Goal: Task Accomplishment & Management: Use online tool/utility

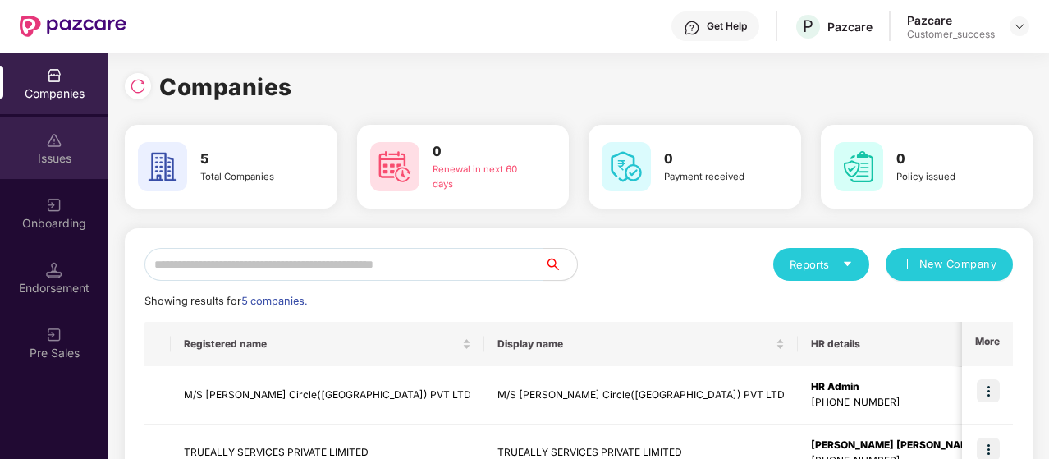
scroll to position [256, 0]
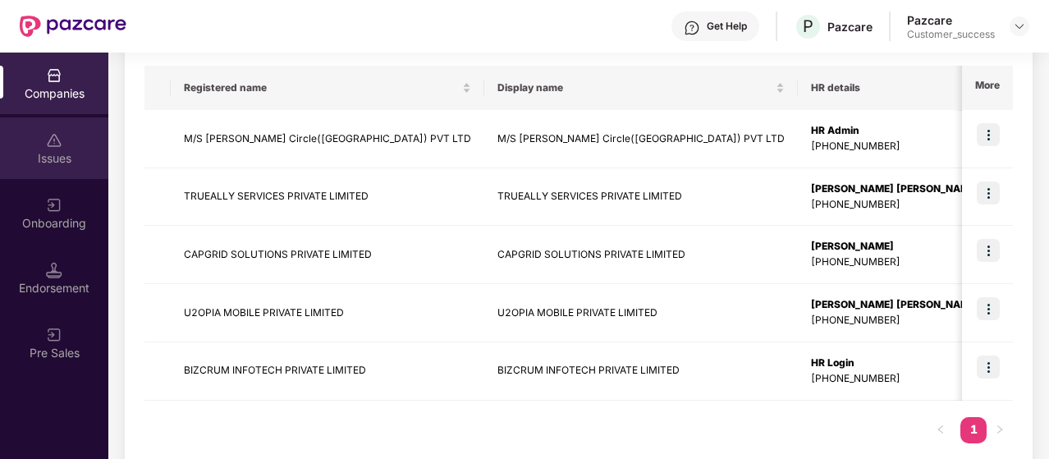
click at [41, 173] on div "Issues" at bounding box center [54, 148] width 108 height 62
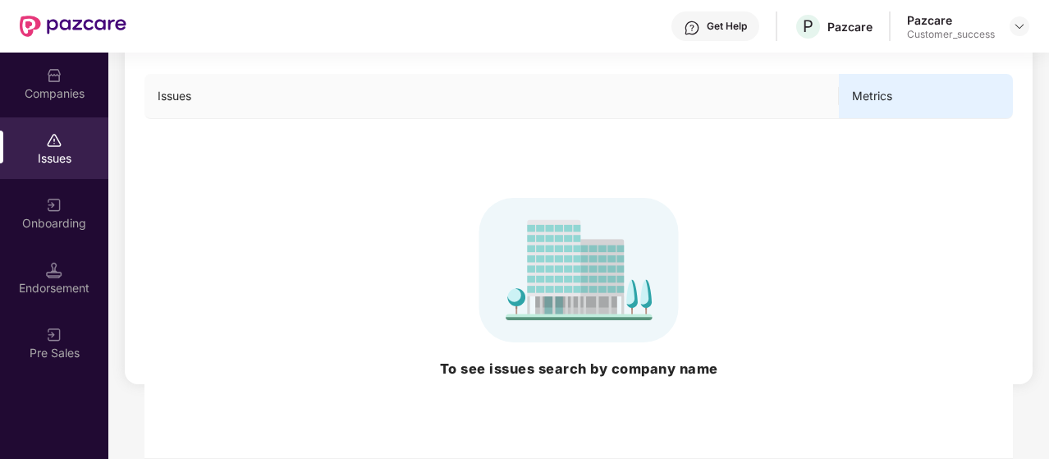
scroll to position [197, 0]
click at [54, 82] on img at bounding box center [54, 75] width 16 height 16
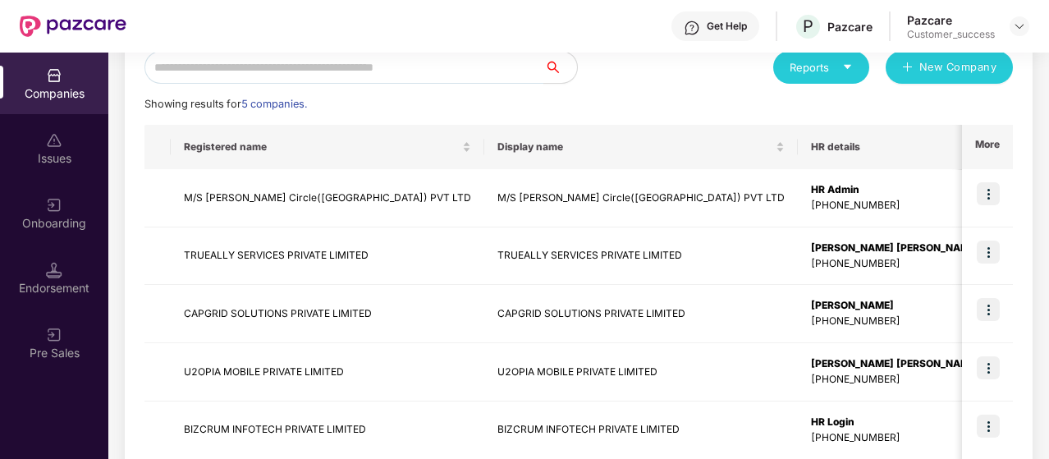
scroll to position [0, 0]
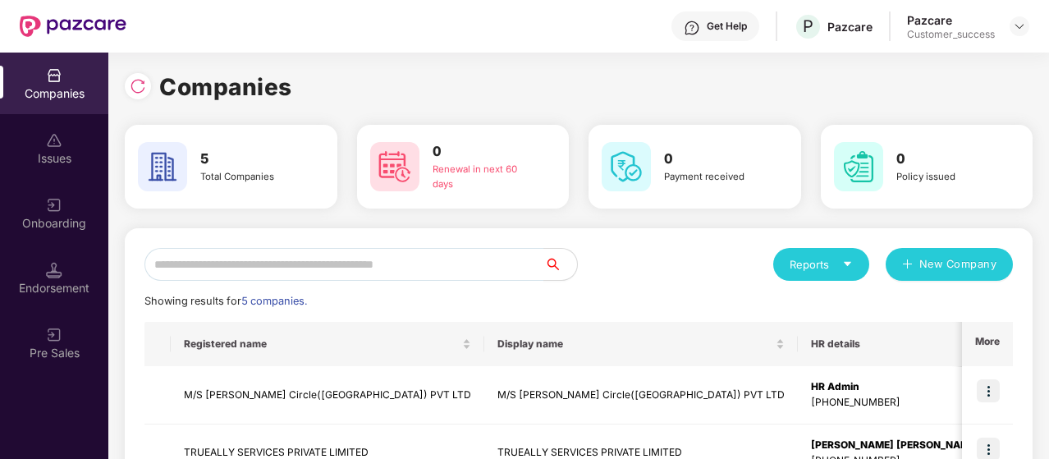
click at [1029, 24] on header "Get Help P Pazcare Pazcare Customer_success" at bounding box center [524, 26] width 1049 height 53
click at [1016, 24] on img at bounding box center [1019, 26] width 13 height 13
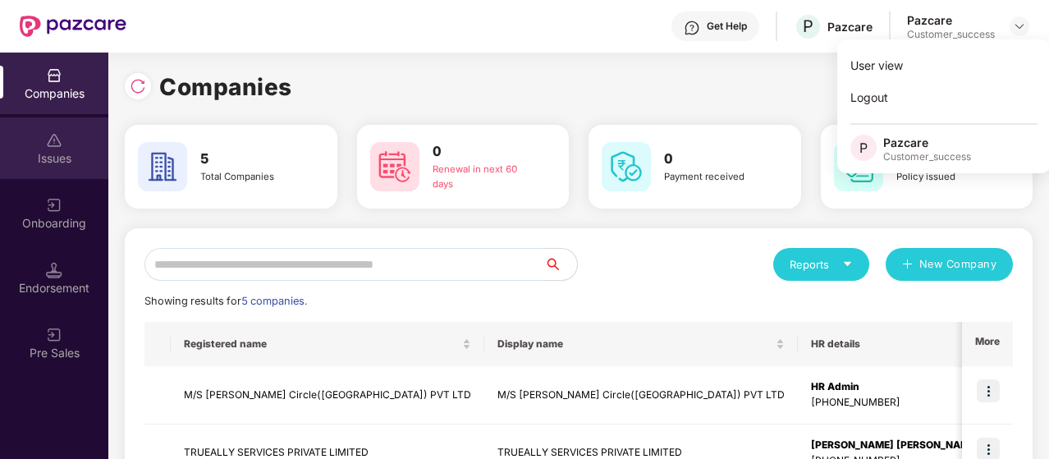
click at [46, 130] on div at bounding box center [54, 138] width 16 height 16
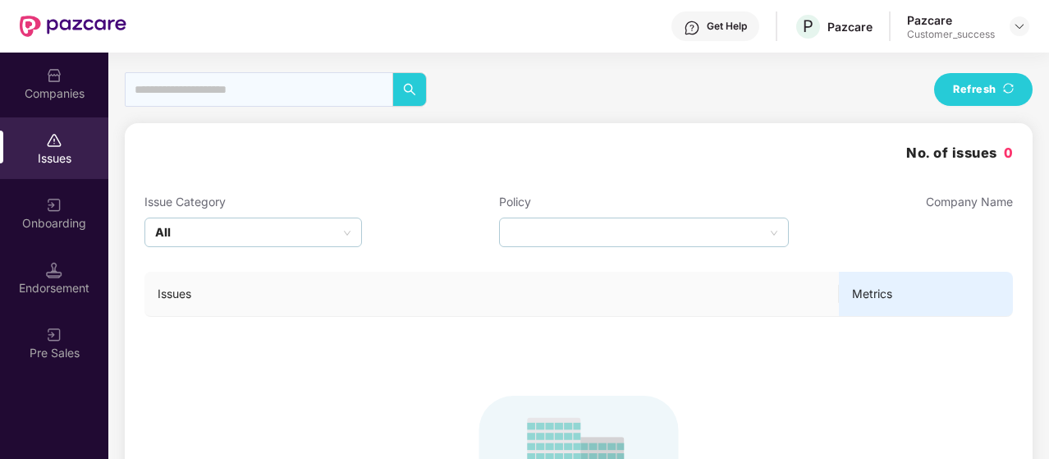
click at [66, 215] on div "Onboarding" at bounding box center [54, 223] width 108 height 16
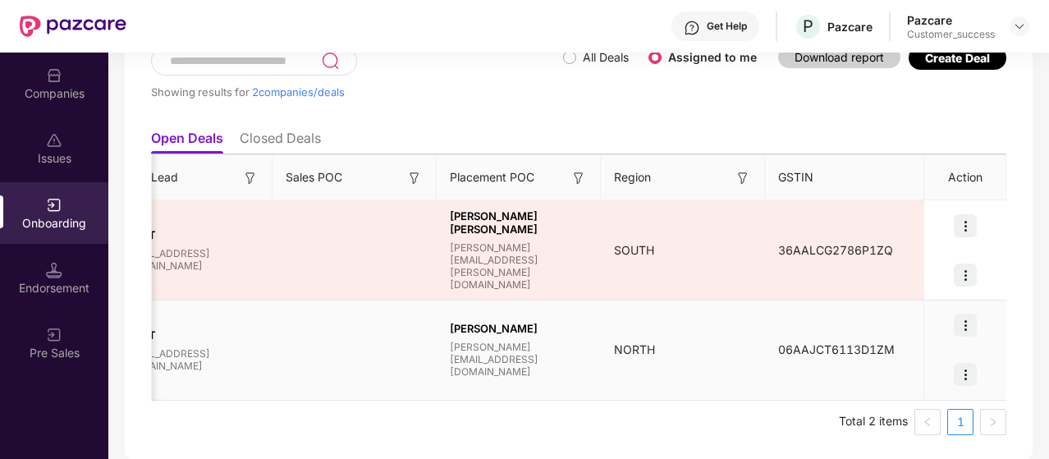
scroll to position [0, 1546]
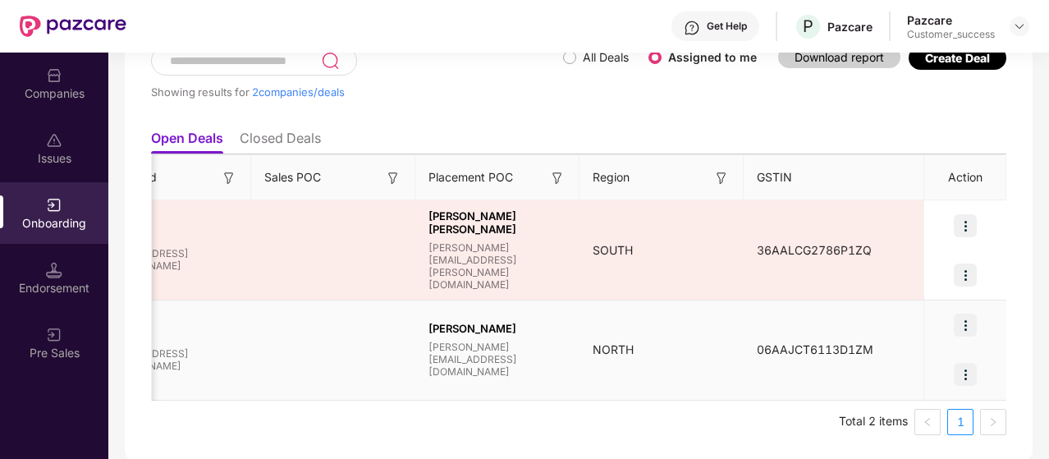
click at [959, 376] on img at bounding box center [965, 374] width 23 height 23
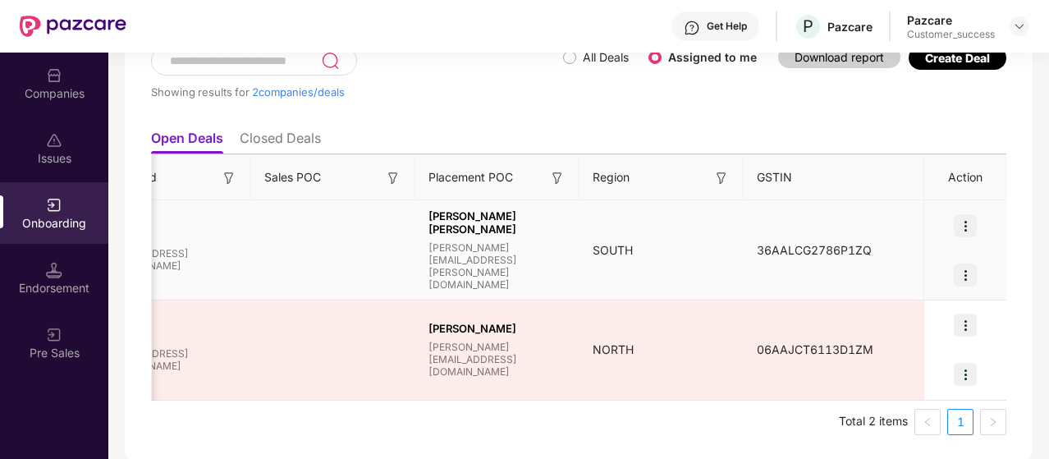
click at [550, 291] on td "[PERSON_NAME] [PERSON_NAME] [PERSON_NAME][EMAIL_ADDRESS][PERSON_NAME][DOMAIN_NA…" at bounding box center [497, 250] width 164 height 100
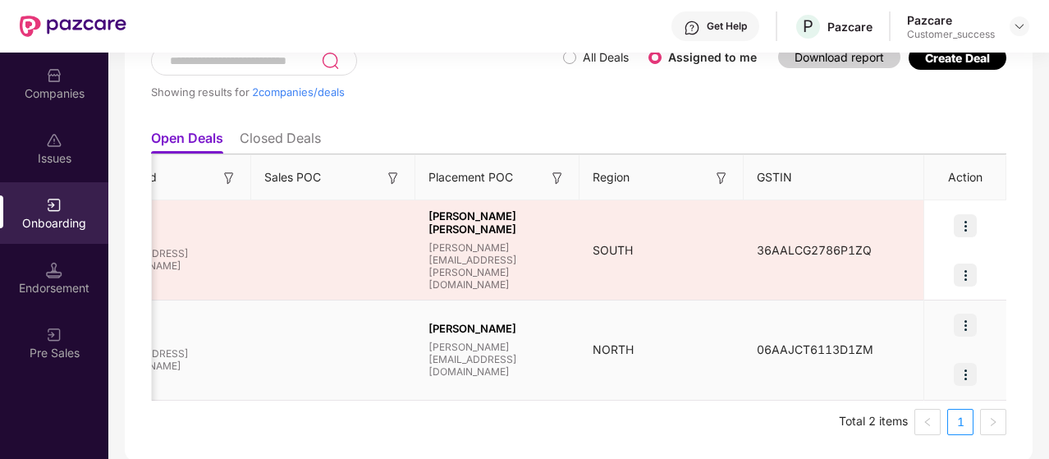
click at [532, 328] on td "[PERSON_NAME] [PERSON_NAME][EMAIL_ADDRESS][DOMAIN_NAME]" at bounding box center [497, 350] width 164 height 100
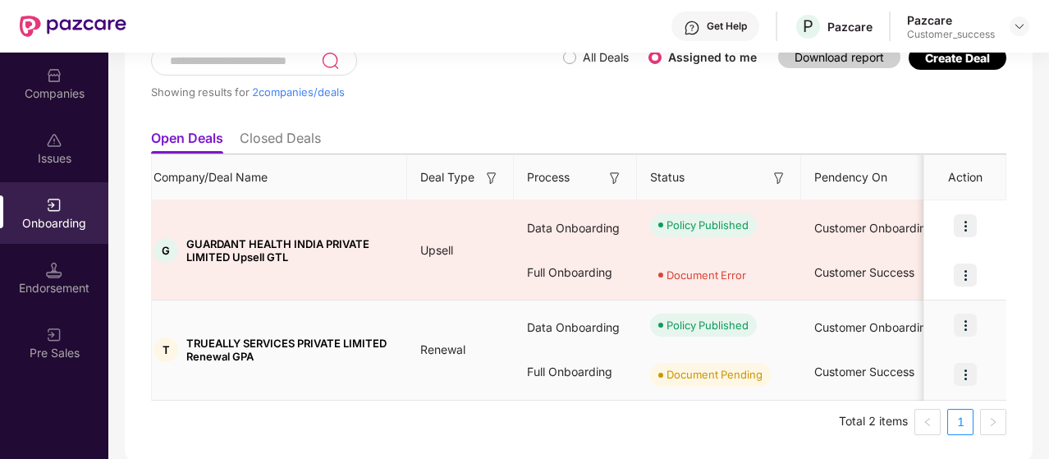
scroll to position [0, 0]
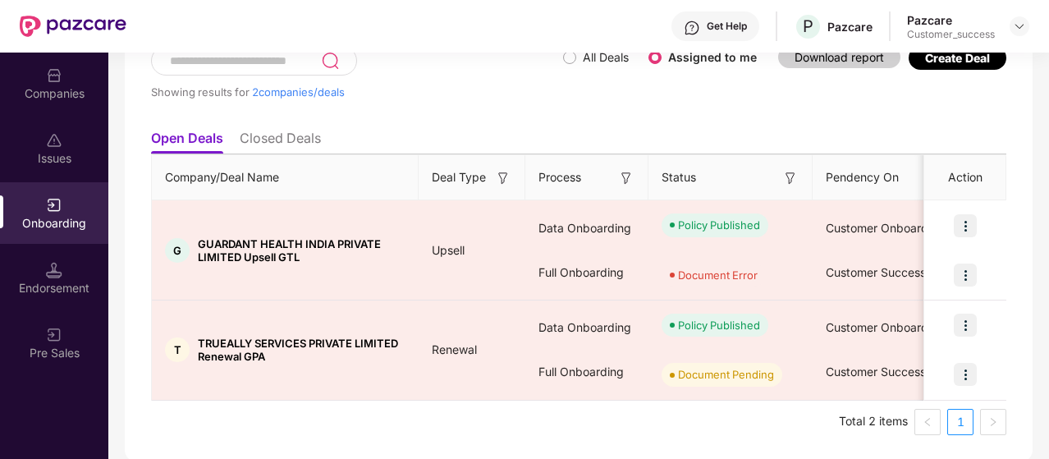
click at [151, 329] on div "Company/Deal Name Deal Type Process Status Pendency On Pendency Overall Pendenc…" at bounding box center [578, 277] width 855 height 246
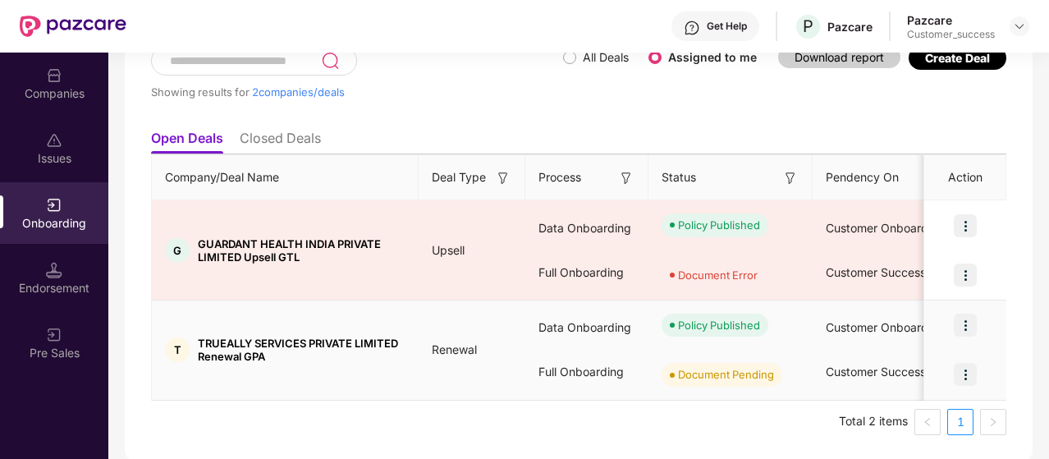
click at [168, 351] on div "T" at bounding box center [177, 349] width 25 height 25
click at [967, 375] on img at bounding box center [965, 374] width 23 height 23
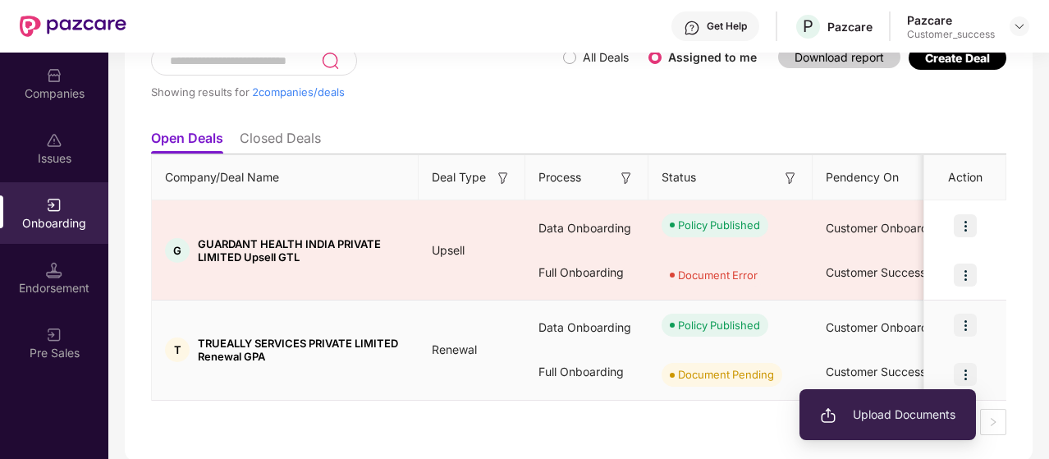
click at [876, 411] on span "Upload Documents" at bounding box center [887, 414] width 135 height 18
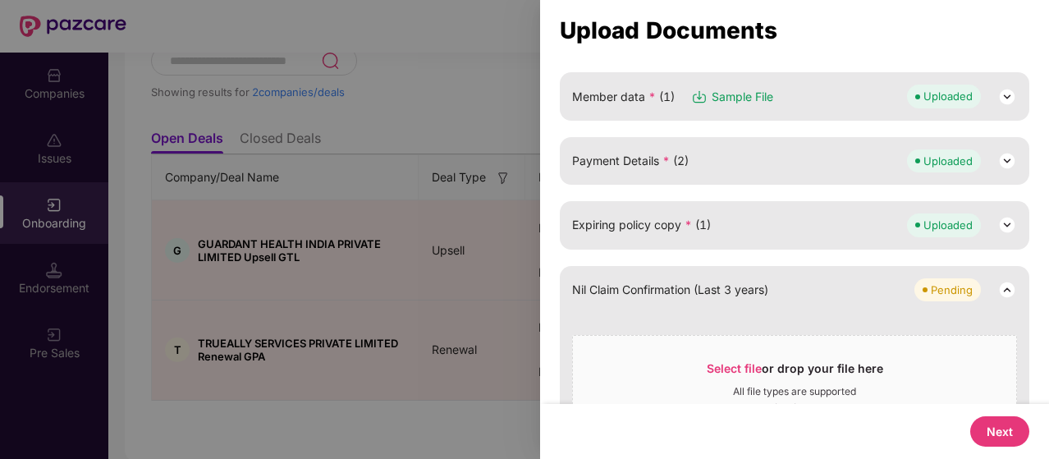
scroll to position [322, 0]
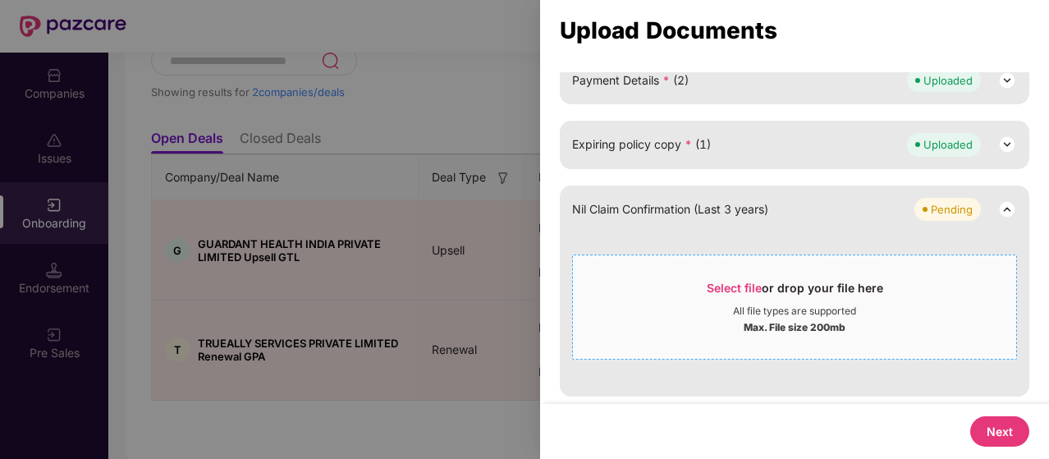
click at [730, 281] on span "Select file" at bounding box center [734, 288] width 55 height 14
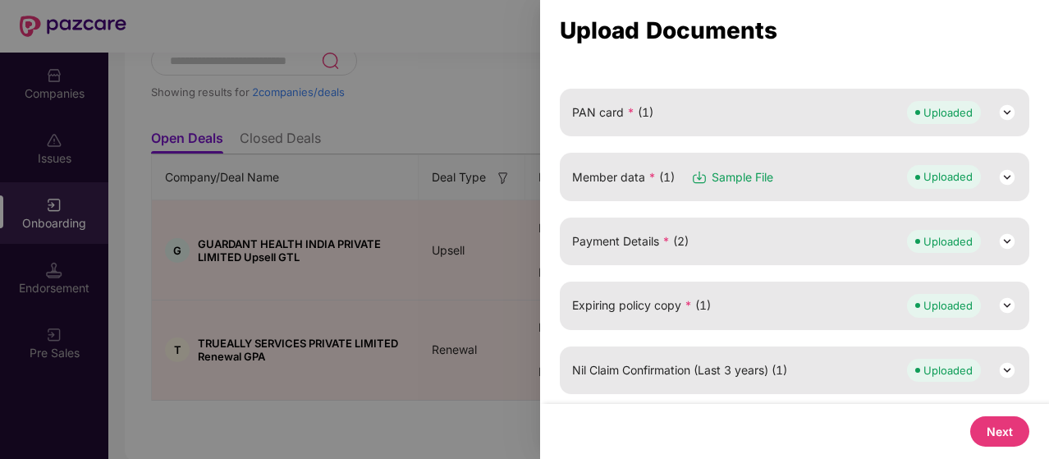
scroll to position [158, 0]
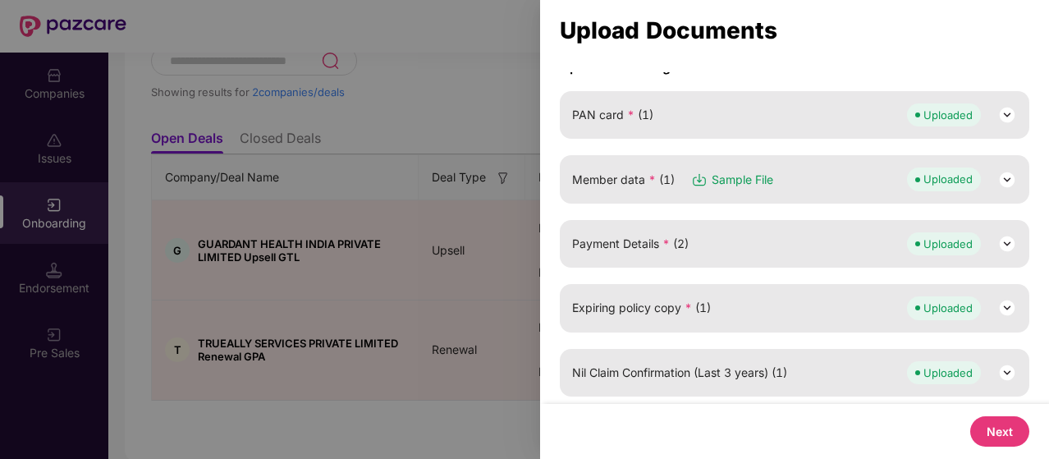
click at [991, 433] on button "Next" at bounding box center [999, 431] width 59 height 30
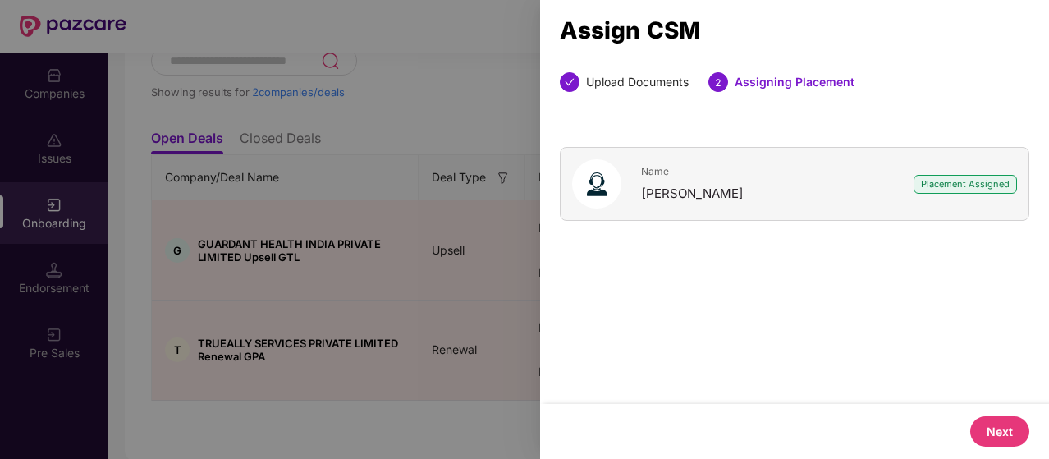
scroll to position [0, 0]
click at [991, 433] on button "Next" at bounding box center [999, 431] width 59 height 30
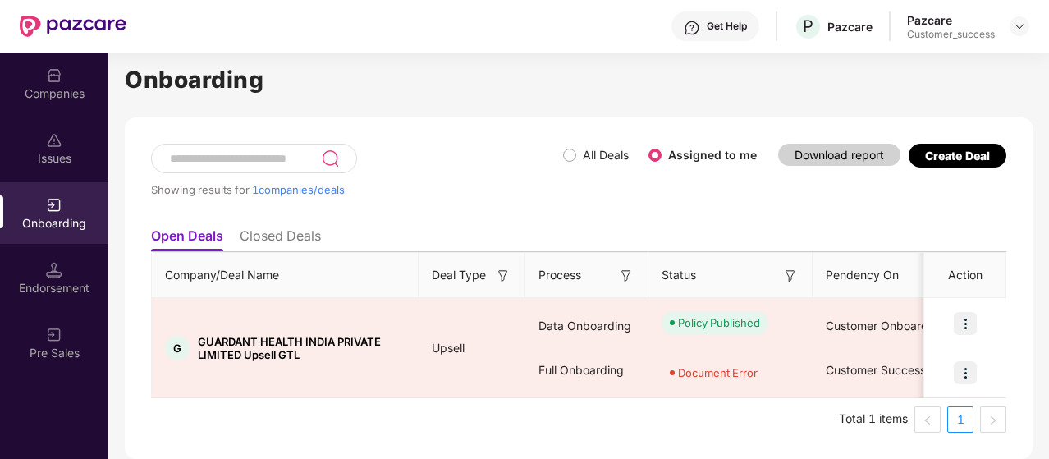
scroll to position [16, 0]
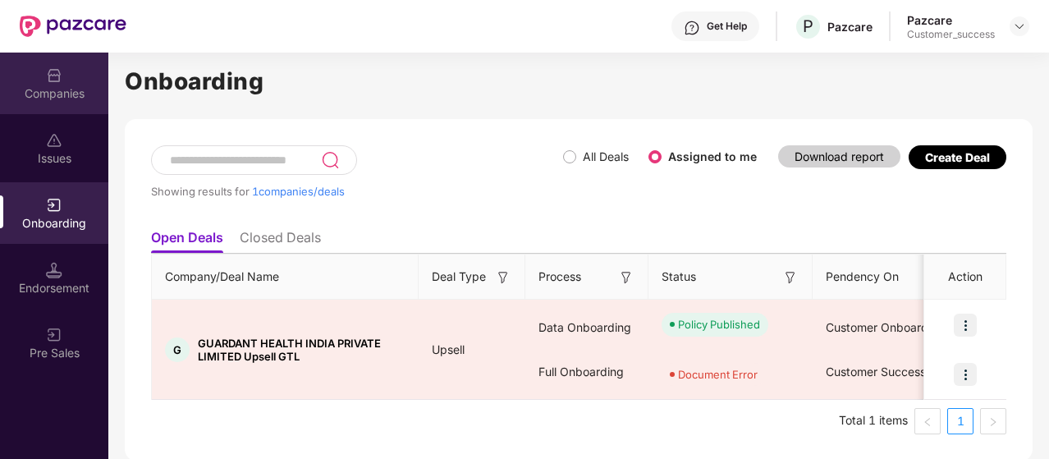
click at [62, 91] on div "Companies" at bounding box center [54, 93] width 108 height 16
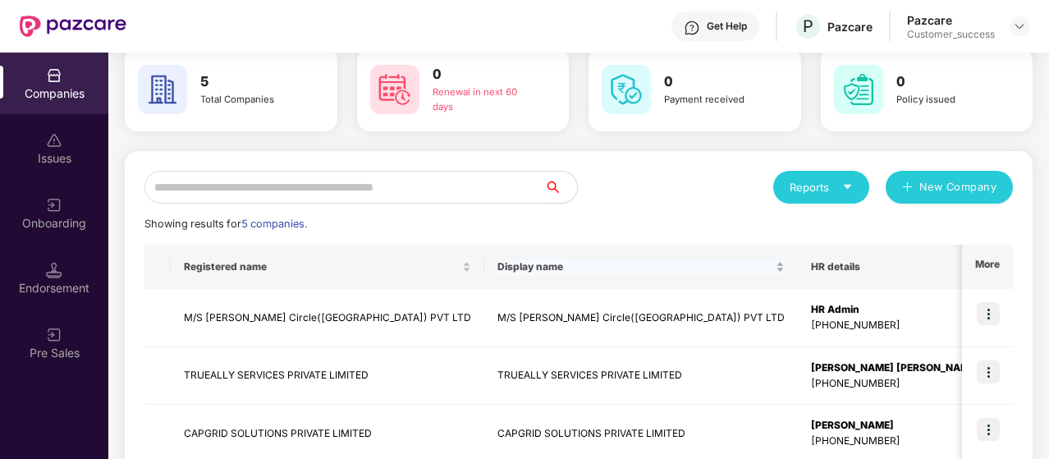
scroll to position [30, 0]
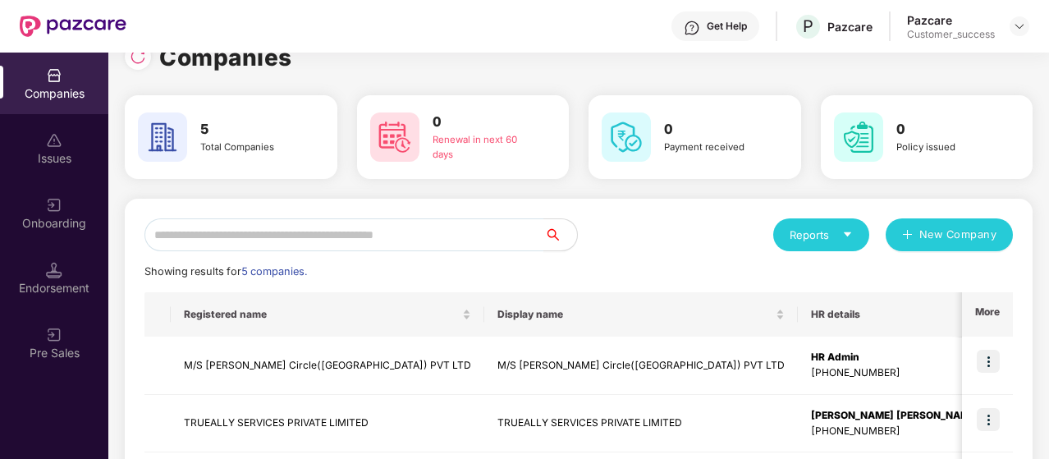
click at [66, 197] on div "Onboarding" at bounding box center [54, 213] width 108 height 62
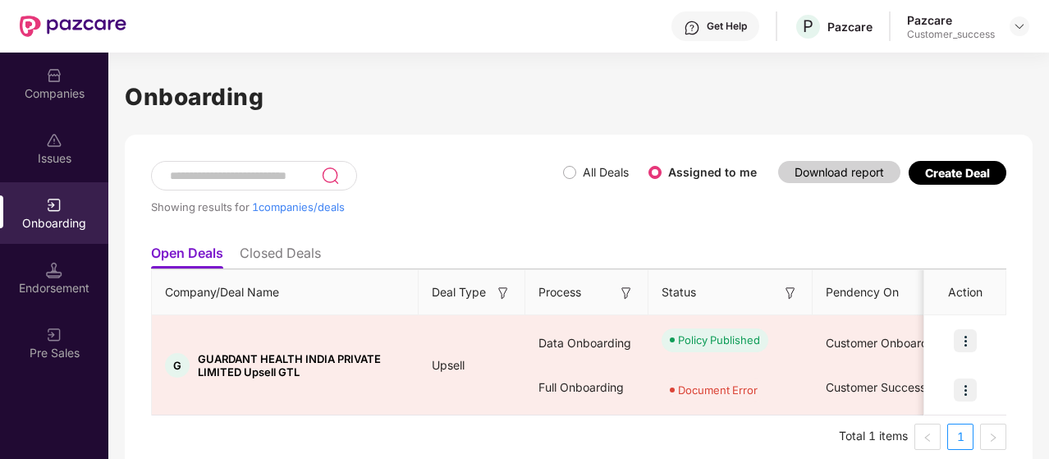
scroll to position [16, 0]
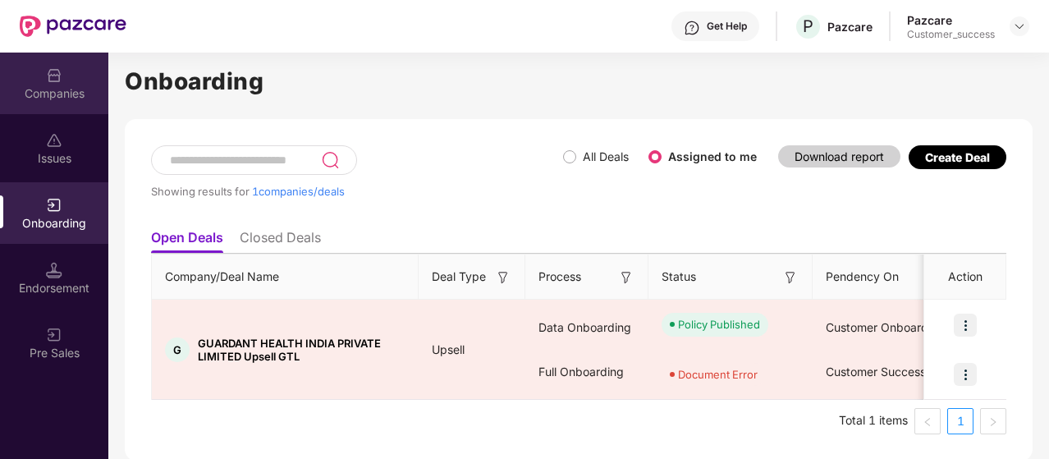
click at [30, 80] on div "Companies" at bounding box center [54, 84] width 108 height 62
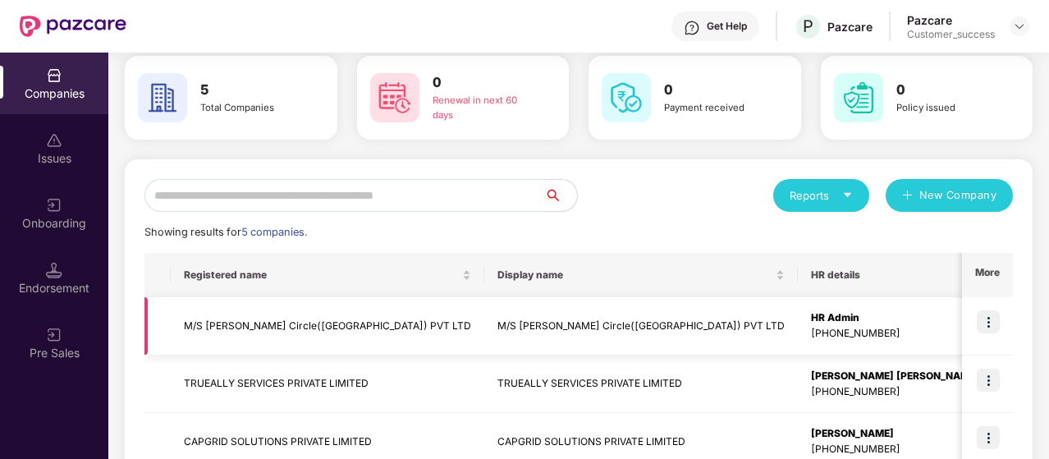
scroll to position [57, 0]
